Goal: Task Accomplishment & Management: Manage account settings

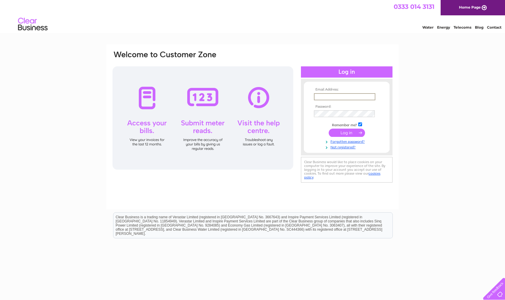
type input "martymorris39@sky.com"
click at [169, 132] on input "submit" at bounding box center [347, 133] width 36 height 8
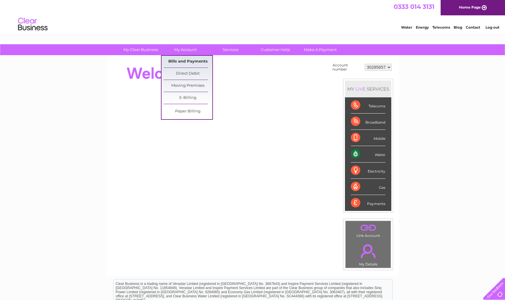
click at [194, 63] on link "Bills and Payments" at bounding box center [188, 62] width 49 height 12
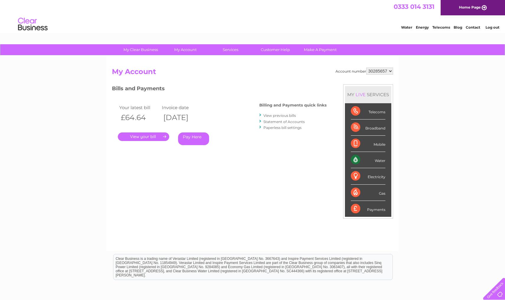
click at [149, 136] on link "." at bounding box center [143, 137] width 51 height 9
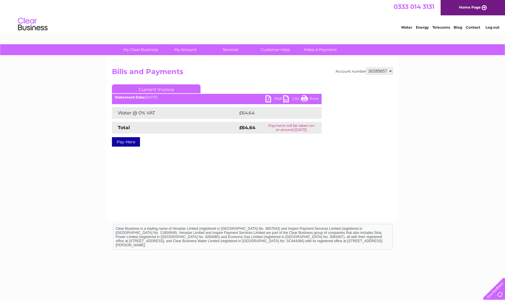
click at [270, 99] on link "PDF" at bounding box center [274, 99] width 18 height 9
